Goal: Information Seeking & Learning: Check status

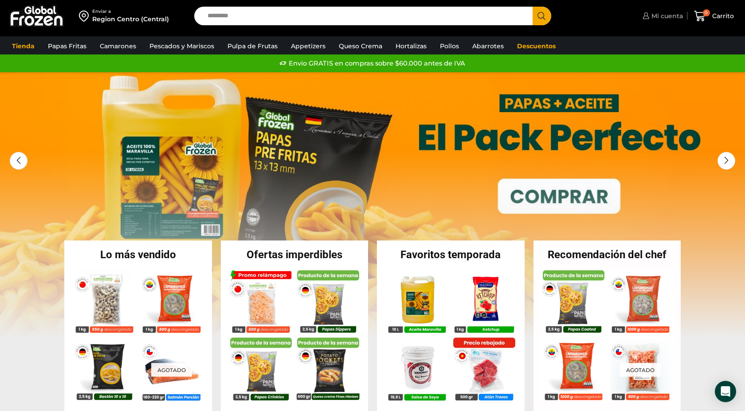
click at [660, 13] on span "Mi cuenta" at bounding box center [666, 16] width 34 height 9
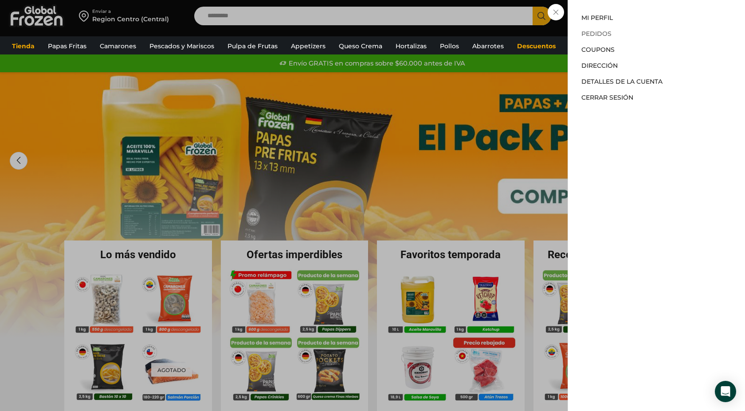
click at [603, 31] on link "Pedidos" at bounding box center [596, 34] width 30 height 8
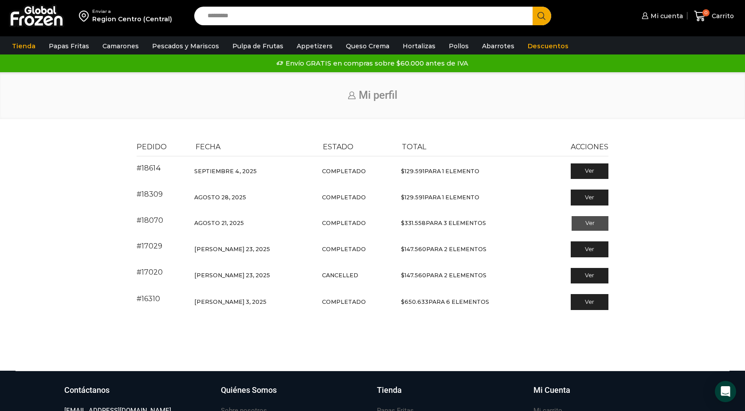
click at [581, 227] on link "Ver" at bounding box center [590, 223] width 37 height 15
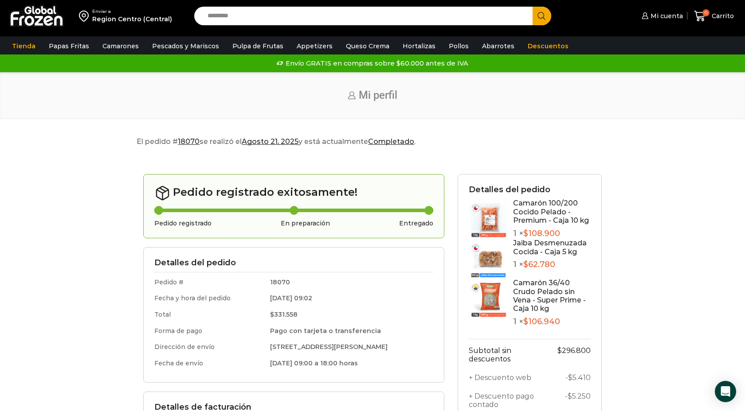
click at [252, 19] on input "Search input" at bounding box center [365, 16] width 325 height 19
type input "**********"
click at [533, 7] on button "Search" at bounding box center [542, 16] width 19 height 19
